Goal: Entertainment & Leisure: Consume media (video, audio)

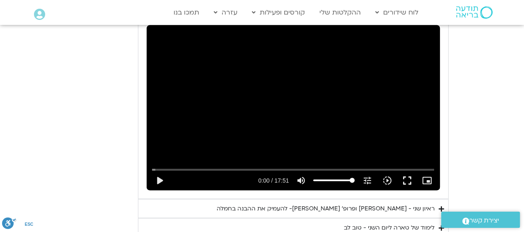
scroll to position [1273, 0]
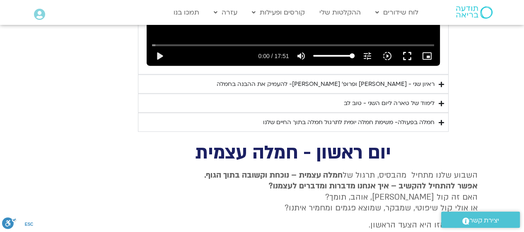
click at [381, 89] on div "ראיון שני - טארה בראך ופרופ׳ דן סיגל- להעמיק את ההבנה בחמלה" at bounding box center [326, 84] width 218 height 10
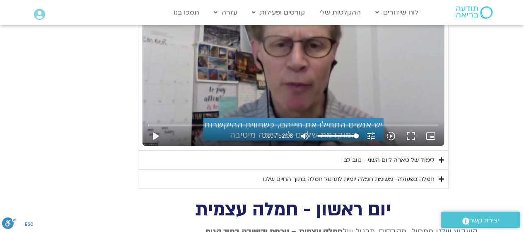
scroll to position [1397, 0]
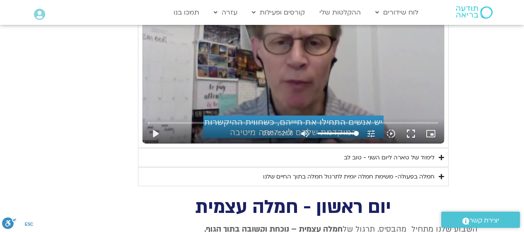
click at [157, 143] on button "play_arrow" at bounding box center [155, 133] width 20 height 20
click at [227, 125] on input "Seek" at bounding box center [293, 122] width 290 height 5
click at [191, 125] on input "Seek" at bounding box center [293, 122] width 290 height 5
click at [184, 125] on input "Seek" at bounding box center [293, 122] width 290 height 5
click at [171, 125] on input "Seek" at bounding box center [293, 122] width 290 height 5
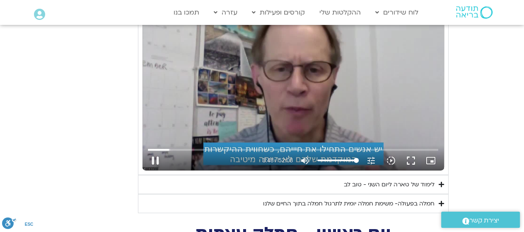
scroll to position [1356, 0]
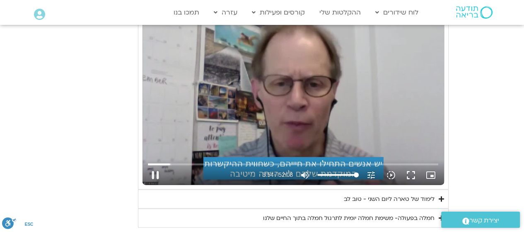
click at [405, 185] on button "fullscreen" at bounding box center [411, 175] width 20 height 20
click at [158, 185] on button "pause" at bounding box center [155, 175] width 20 height 20
type input "598.829177"
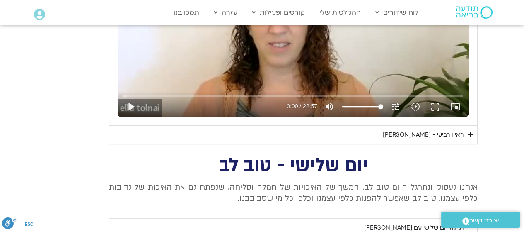
scroll to position [486, 0]
click at [469, 137] on icon "Accordion. Open links with Enter or Space, close with Escape, and navigate with…" at bounding box center [470, 134] width 5 height 6
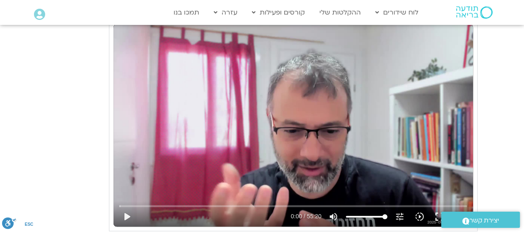
scroll to position [693, 0]
